Goal: Information Seeking & Learning: Find specific fact

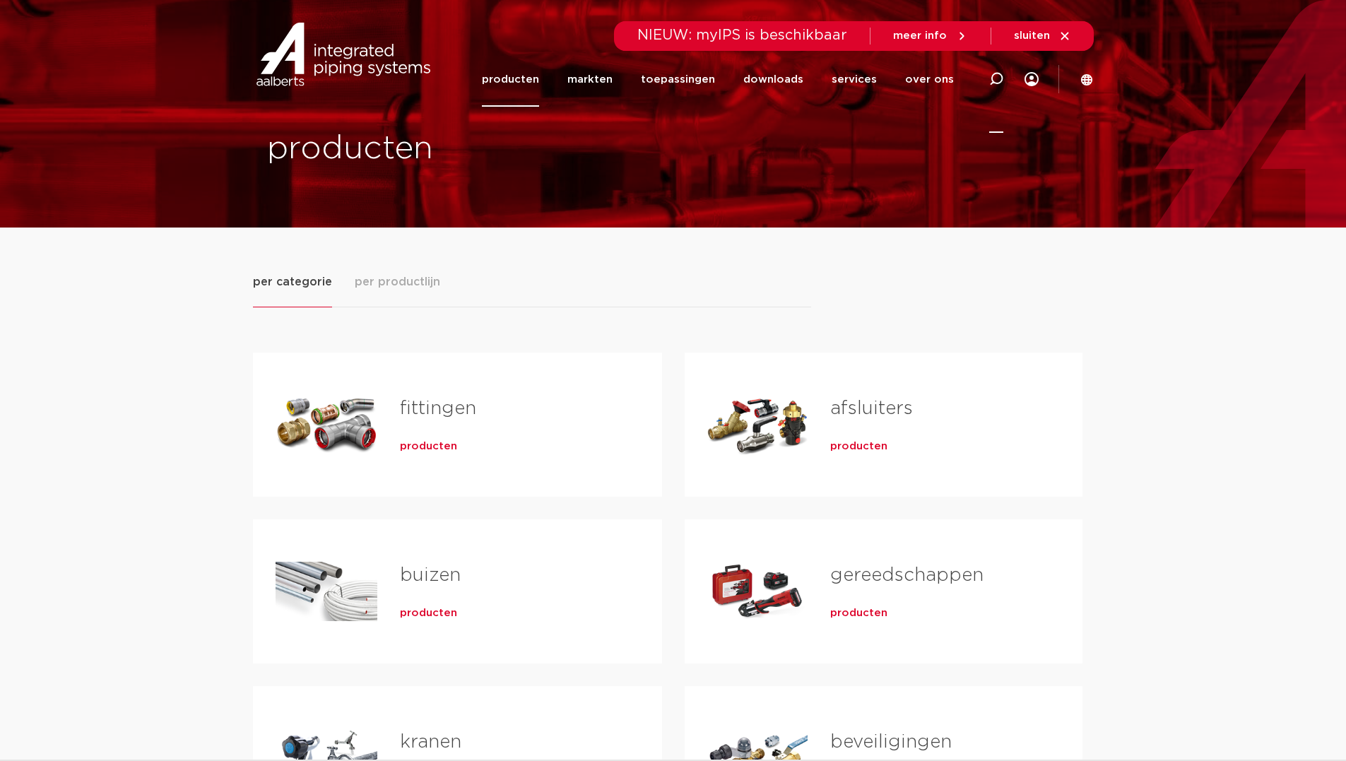
click at [996, 71] on div at bounding box center [996, 78] width 14 height 107
click at [588, 77] on input "6229980" at bounding box center [783, 77] width 444 height 28
type input "6227980"
click button "Zoeken" at bounding box center [0, 0] width 0 height 0
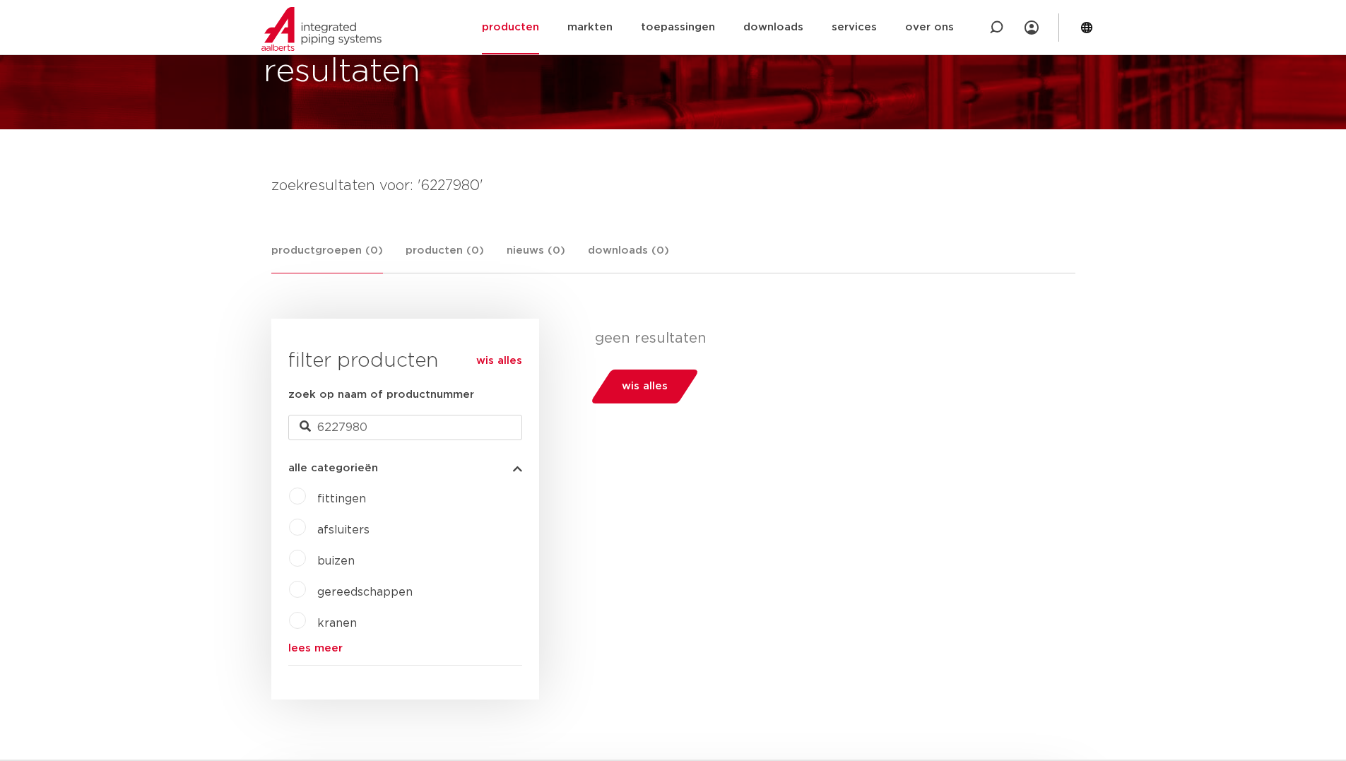
scroll to position [58, 0]
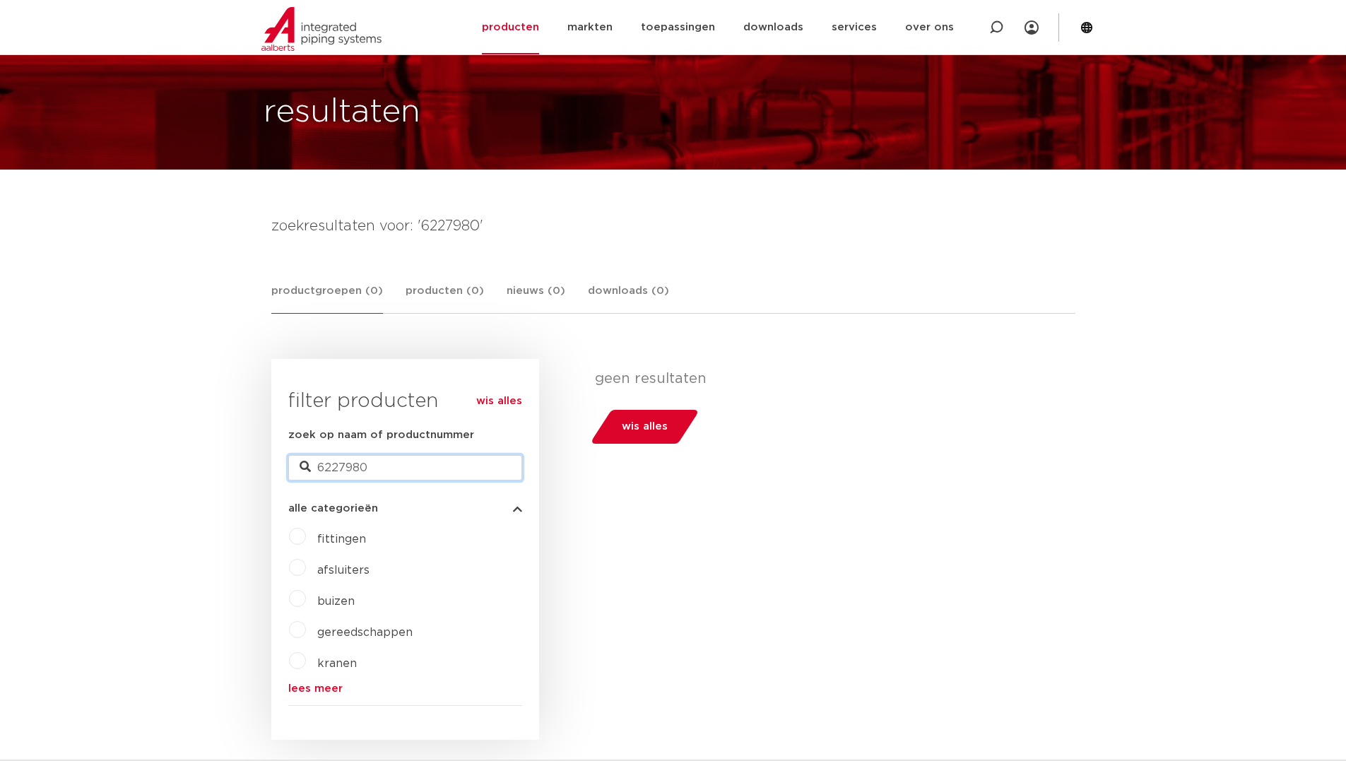
click at [435, 467] on input "6227980" at bounding box center [405, 467] width 234 height 25
type input "6193462"
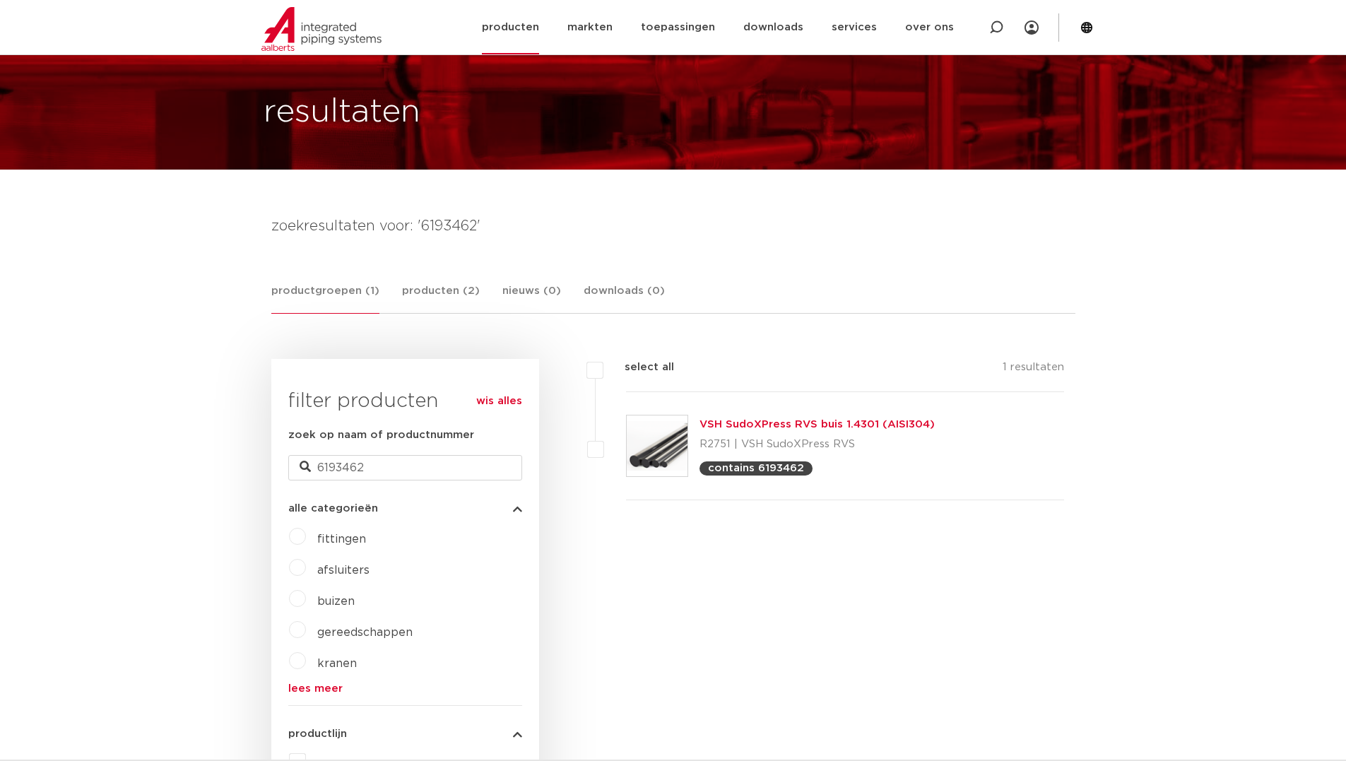
click at [506, 26] on link "producten" at bounding box center [510, 27] width 57 height 54
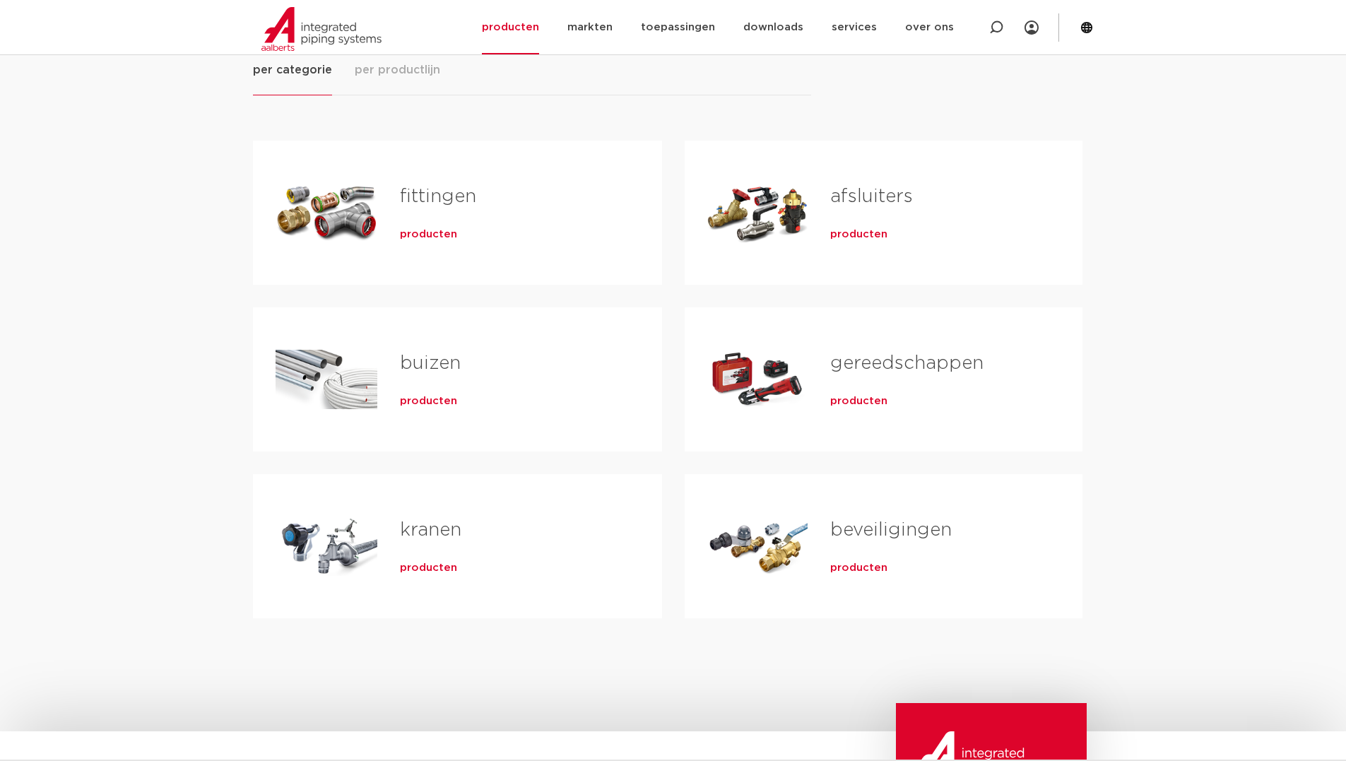
click at [390, 389] on div "buizen producten" at bounding box center [508, 379] width 262 height 99
click at [418, 398] on span "producten" at bounding box center [428, 401] width 57 height 14
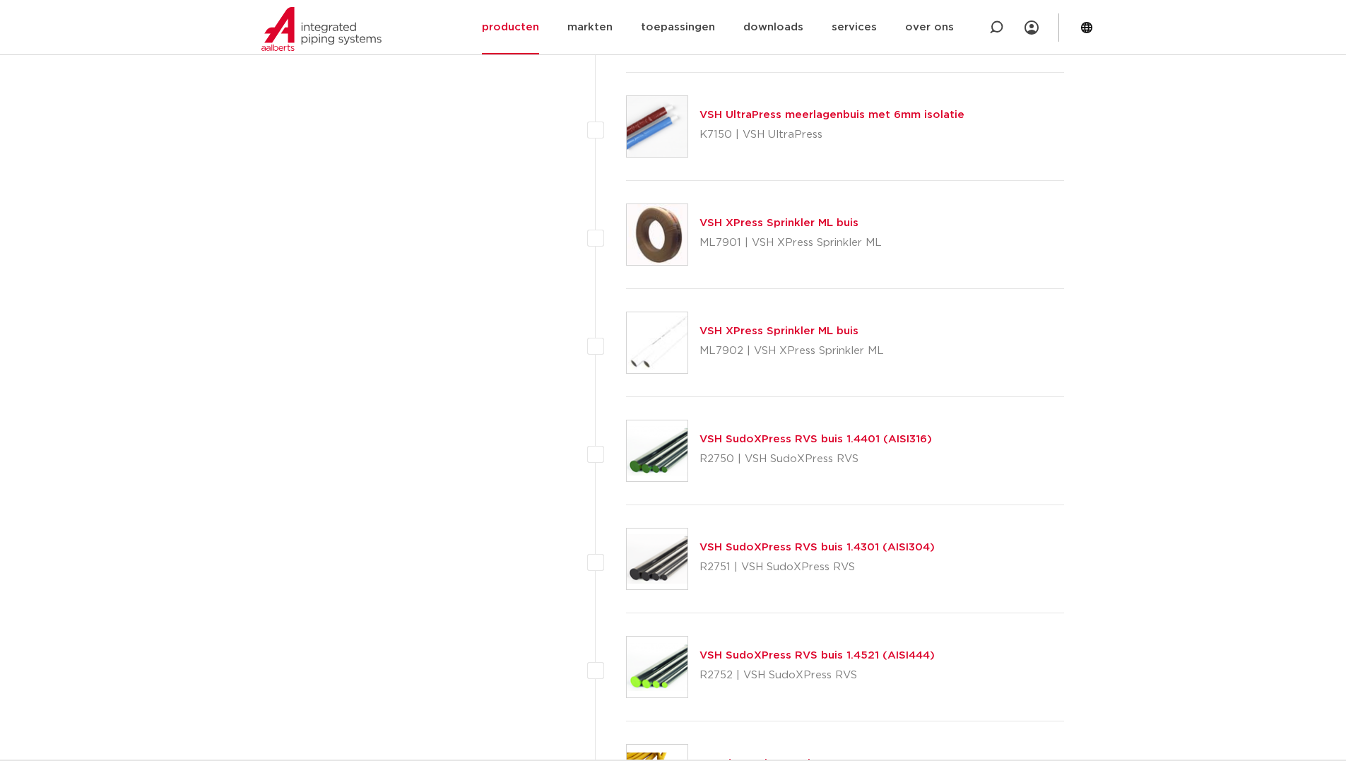
scroll to position [1541, 0]
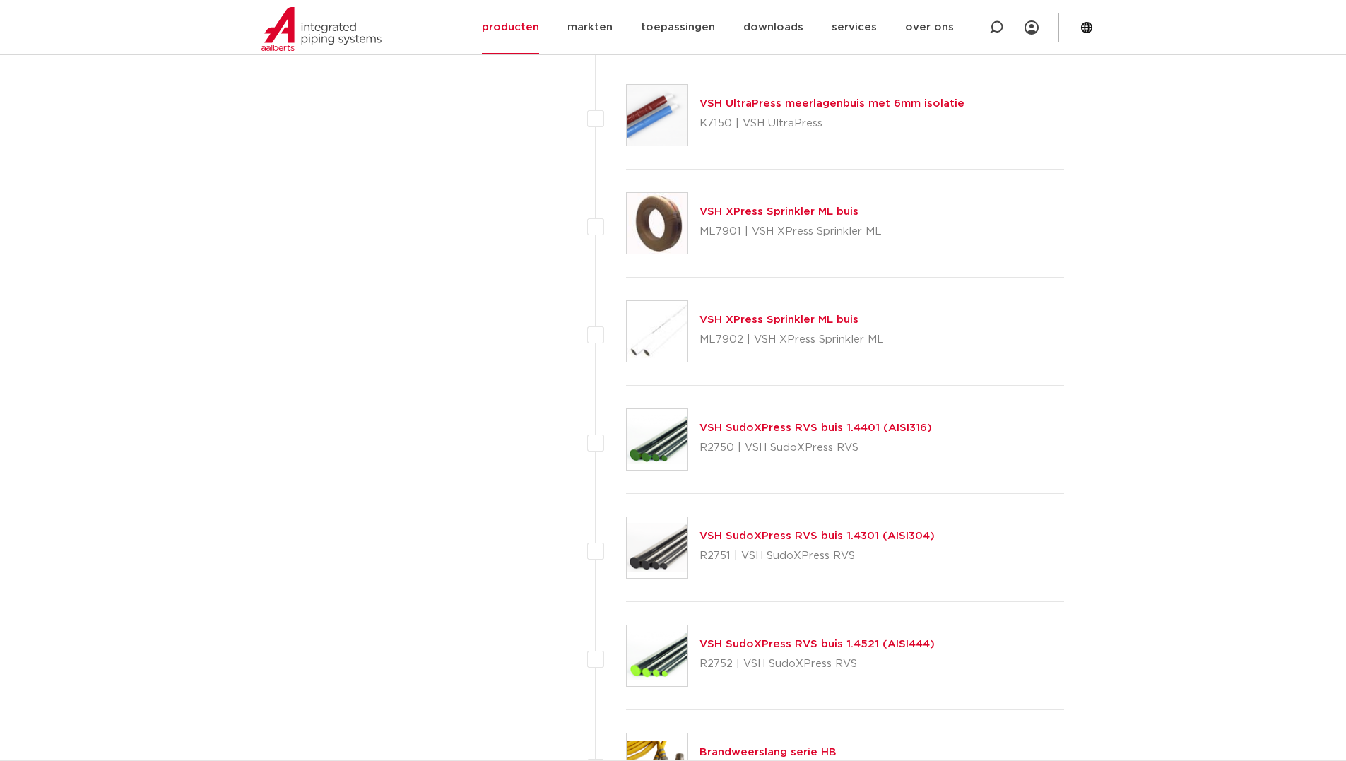
click at [740, 426] on link "VSH SudoXPress RVS buis 1.4401 (AISI316)" at bounding box center [815, 427] width 232 height 11
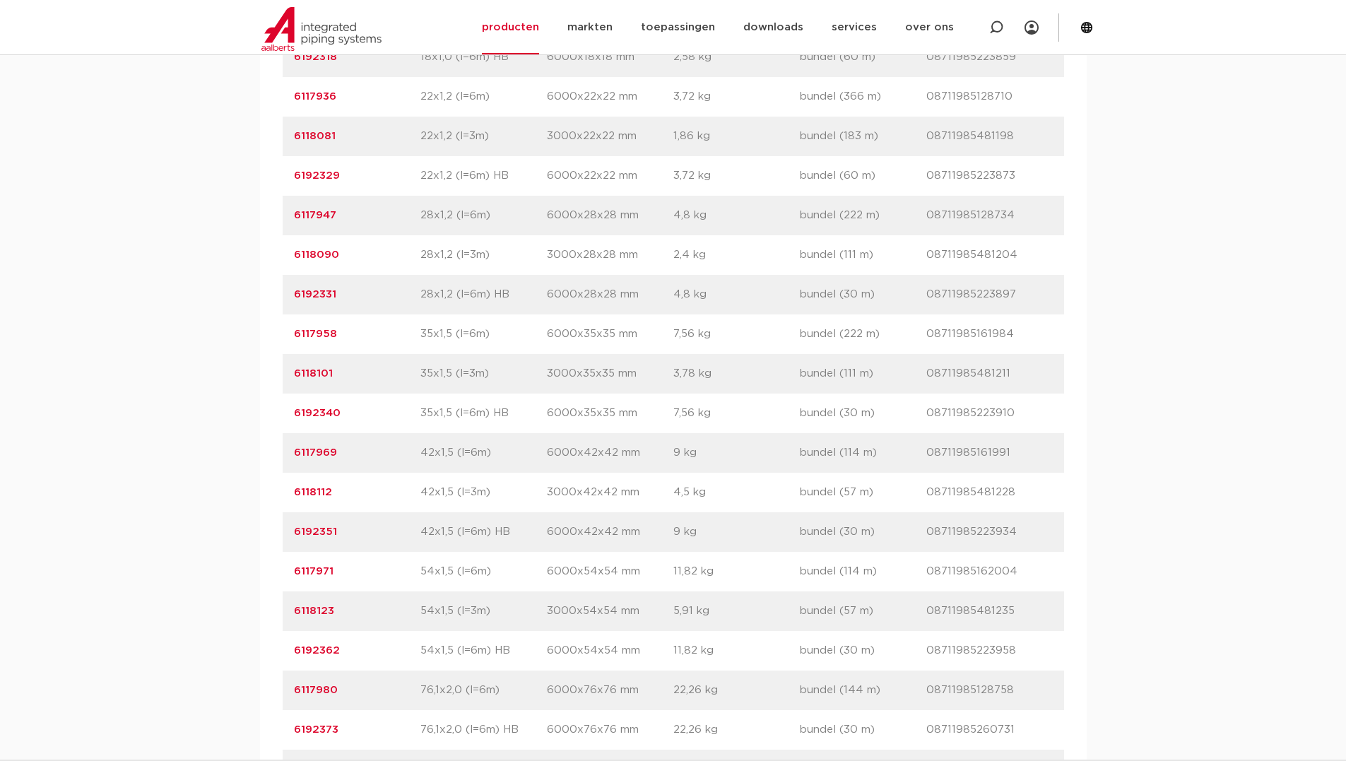
scroll to position [1554, 0]
